Goal: Information Seeking & Learning: Find specific fact

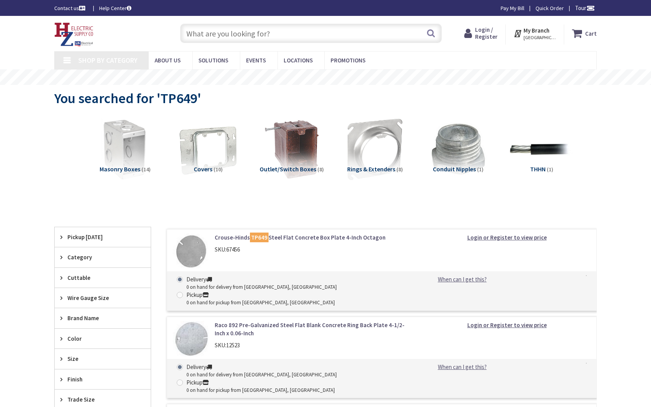
type input "Swift [STREET_ADDRESS]"
